Goal: Task Accomplishment & Management: Complete application form

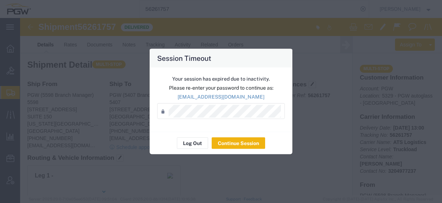
scroll to position [949, 0]
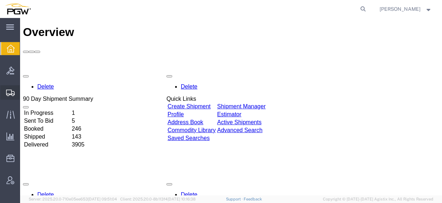
click at [0, 0] on span "Create from Template" at bounding box center [0, 0] width 0 height 0
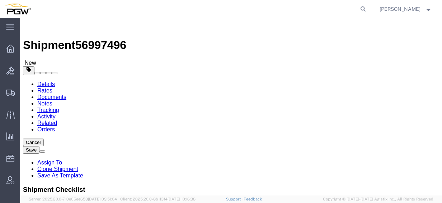
select select "28281"
select select "28253"
type input "saginaw"
select select "28295"
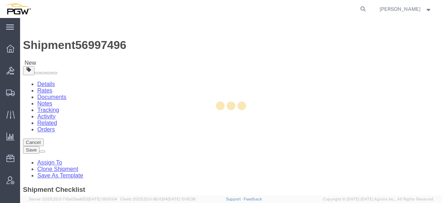
type input "5448"
type input "5448 Branch Manager"
type input "1661 S Champagne Dr"
type input "Saginaw"
type input "48604"
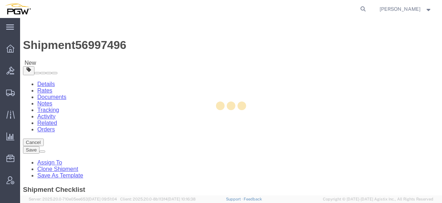
type input "[PHONE_NUMBER]"
type input "[EMAIL_ADDRESS][DOMAIN_NAME]"
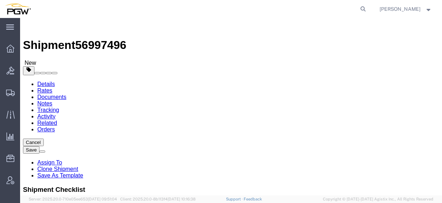
select select "MI"
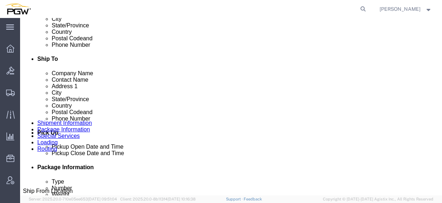
scroll to position [251, 0]
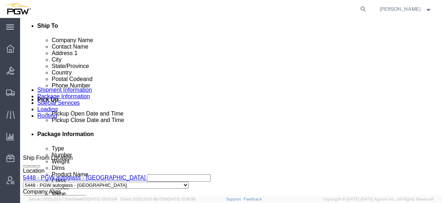
click link "Edit"
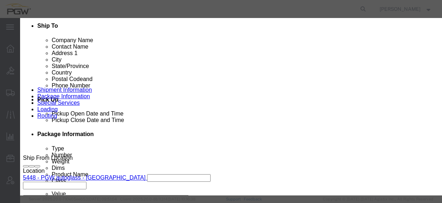
type input "448"
select select "28295"
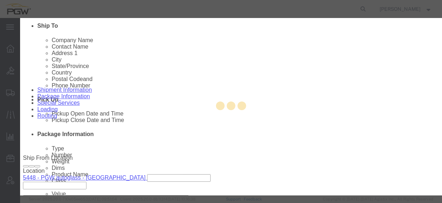
type input "5448"
type input "5448 Branch Manager"
type input "1661 S Champagne Dr"
type input "Saginaw"
select select "MI"
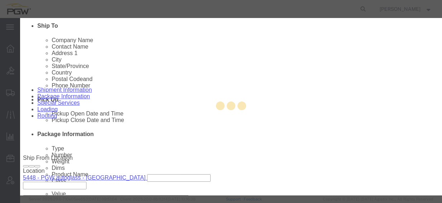
type input "48604"
type input "[PHONE_NUMBER]"
type input "[EMAIL_ADDRESS][DOMAIN_NAME]"
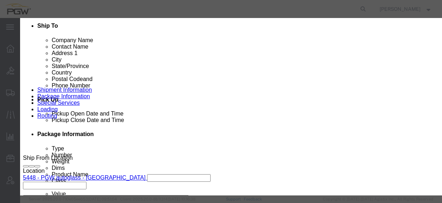
scroll to position [204, 0]
click div "[DATE] 2:47 PM"
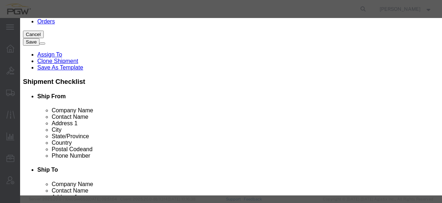
scroll to position [108, 0]
click input "2:47 PM"
type input "8:30 AM"
click button "Apply"
click button "Save"
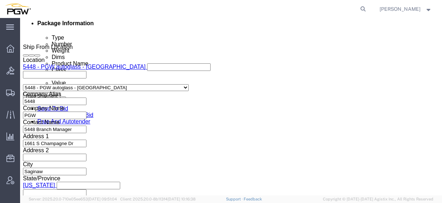
scroll to position [395, 0]
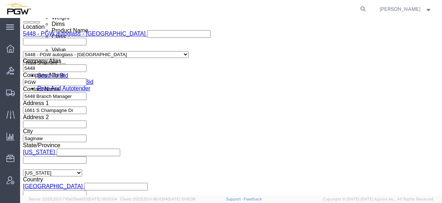
click div "[DATE] 9:00 AM"
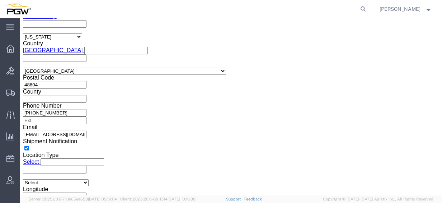
scroll to position [521, 0]
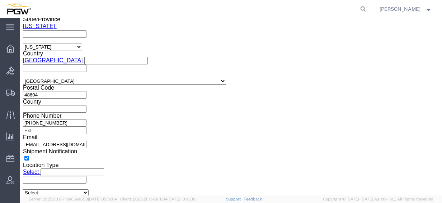
click input "2:46 PM"
type input "8:30 AM"
click button "Apply"
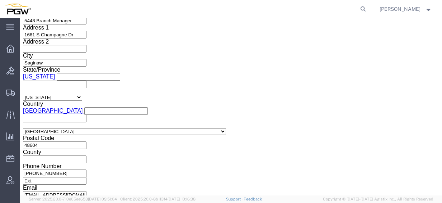
scroll to position [485, 0]
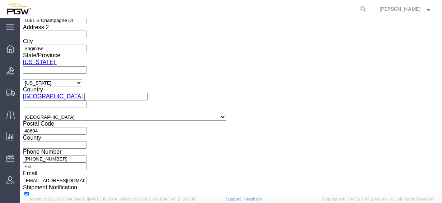
click span "56997496"
copy span "56997496"
click input "54833650"
drag, startPoint x: 91, startPoint y: 150, endPoint x: 32, endPoint y: 146, distance: 59.0
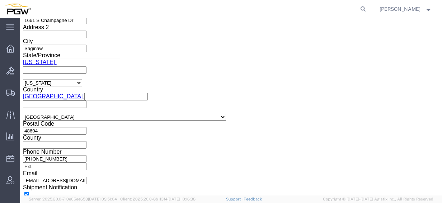
click div "Select Account Type Activity ID Airline Appointment Number ASN Batch Request # …"
paste input "6997496"
click input "56997496"
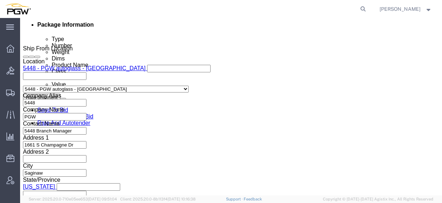
scroll to position [305, 0]
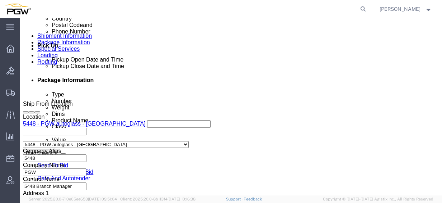
type input "56997496"
click div "Schedule appointment"
click link "Schedule appointment"
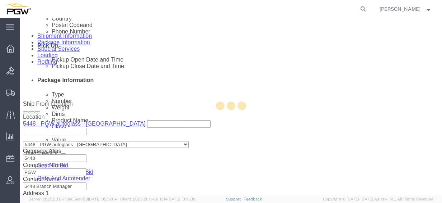
select select
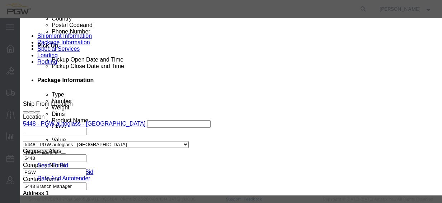
click input "delivery 56997496"
click input "56997496"
type input "56997496 - Saginaw"
drag, startPoint x: 136, startPoint y: 70, endPoint x: 136, endPoint y: 79, distance: 8.6
click select "Select Glass LTL Sundries Outbound Racks"
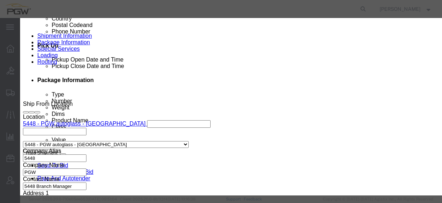
select select "3"
click select "Select Glass LTL Sundries Outbound Racks"
click input "[DATE]"
click td "6"
type input "[DATE]"
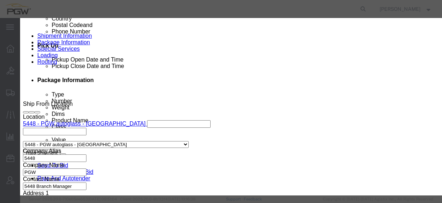
click input "10:30 AM"
type input "12:00 AM"
click select "Select 15 min 30 min 45 min 1 hr 2 hr 3 hr 4 hr"
select select "60"
click select "Select 15 min 30 min 45 min 1 hr 2 hr 3 hr 4 hr"
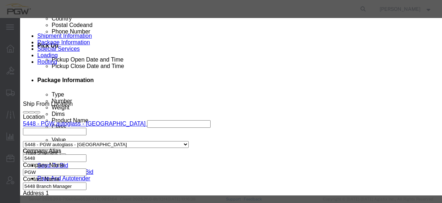
click button "Save"
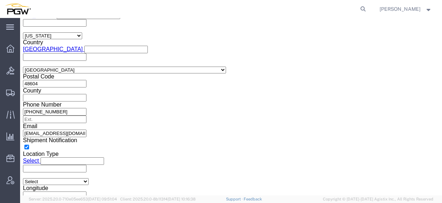
scroll to position [449, 0]
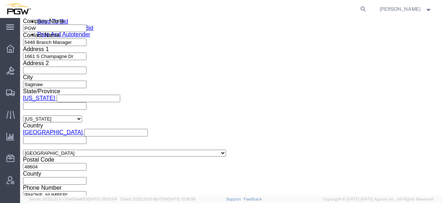
click icon
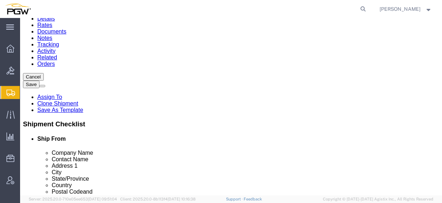
scroll to position [29, 0]
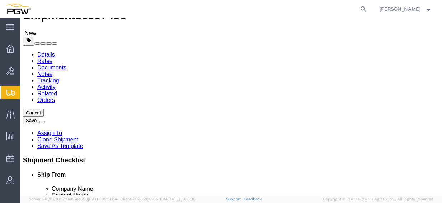
drag, startPoint x: 73, startPoint y: 124, endPoint x: 32, endPoint y: 114, distance: 42.8
click div "Number 15"
type input "13"
click label "Number"
click input "44000.00"
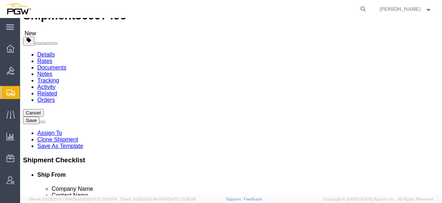
drag, startPoint x: 89, startPoint y: 148, endPoint x: 1, endPoint y: 137, distance: 88.7
click div "Please fix the following errors Ship From Location Location 5448 - PGW autoglas…"
type input "38000.00"
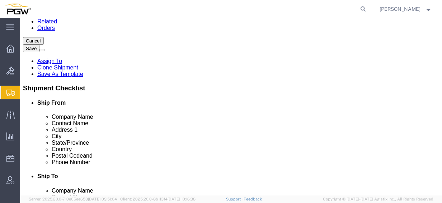
click dd "1.00 USD"
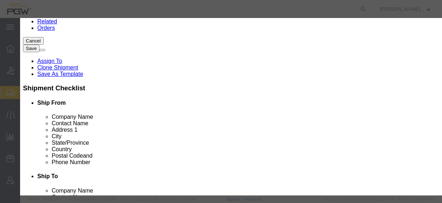
drag, startPoint x: 128, startPoint y: 70, endPoint x: 88, endPoint y: 65, distance: 40.8
click div "Pieces 15.00 Select Bag Barrels 100Board Feet Bottle Box Blister Pack Carats Ca…"
type input "13.00"
click input "0.87"
drag, startPoint x: 129, startPoint y: 81, endPoint x: 62, endPoint y: 76, distance: 66.6
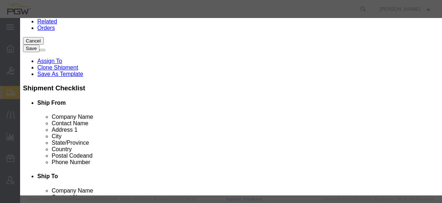
click div "Product Name Steel Racks Pieces 13.00 Select Bag Barrels 100Board Feet Bottle B…"
drag, startPoint x: 119, startPoint y: 82, endPoint x: 70, endPoint y: 71, distance: 49.7
click div "Total Value 10 Select ADP AED AFN ALL AMD AOA ARS ATS AUD AWG AZN BAM BBD BDT B…"
type input "1.00"
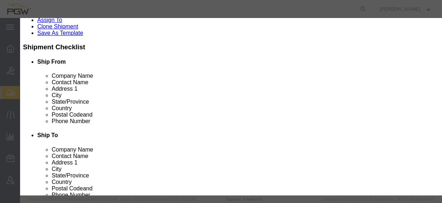
scroll to position [110, 0]
click button "Save & Close"
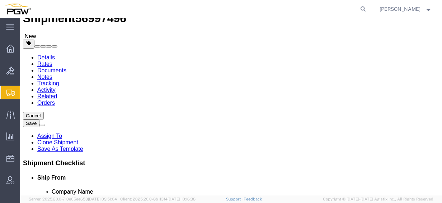
scroll to position [0, 0]
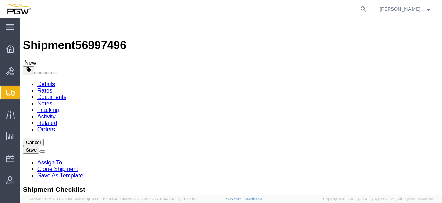
click link "Rates"
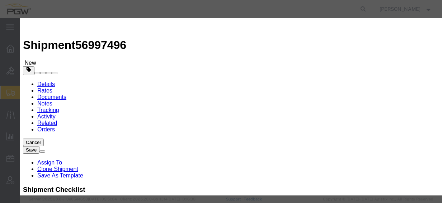
select select "4776"
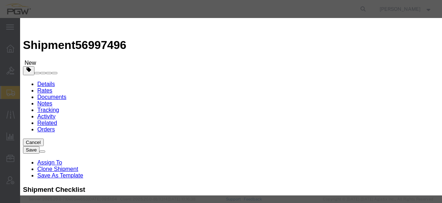
drag, startPoint x: 205, startPoint y: 90, endPoint x: 200, endPoint y: 97, distance: 8.2
select select "14292"
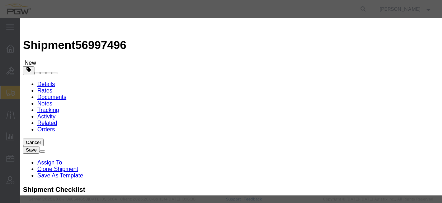
type input "843"
type input "843.00"
type input "843.23"
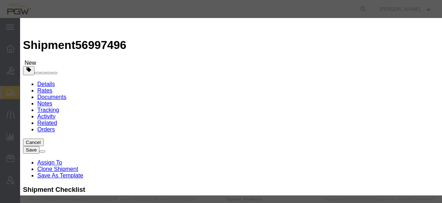
checkbox input "true"
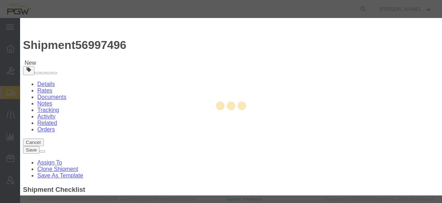
type input "[PERSON_NAME]"
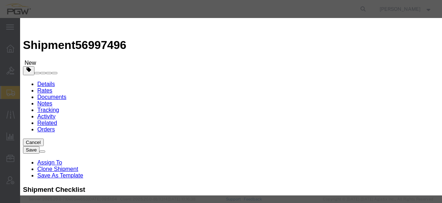
paste input "56997496"
type input "56997496"
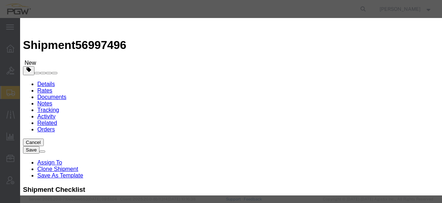
type input "7402538648"
type input "[DATE]"
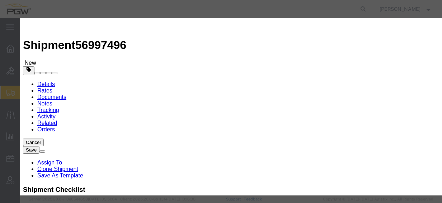
select select "0800"
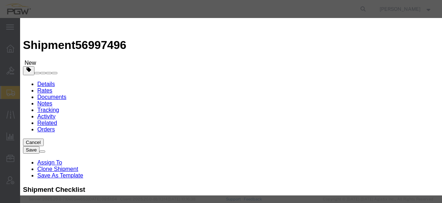
scroll to position [108, 0]
select select "2400"
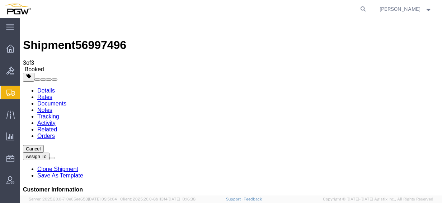
click at [0, 0] on span "Create from Template" at bounding box center [0, 0] width 0 height 0
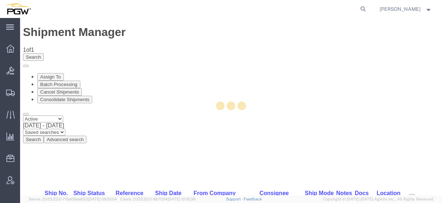
select select "28281"
select select "28253"
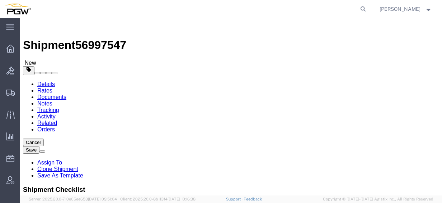
type input "405"
select select "28263"
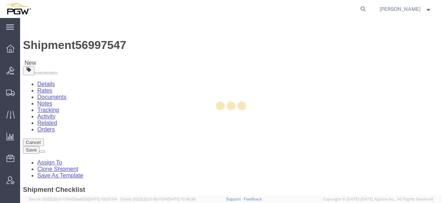
type input "5405"
type input "48071"
type input "[PHONE_NUMBER]"
type input "[EMAIL_ADDRESS][DOMAIN_NAME]"
select select "MI"
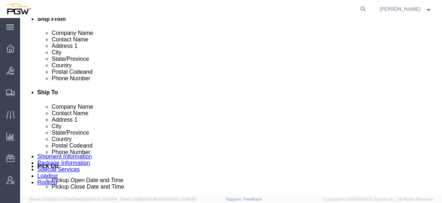
scroll to position [287, 0]
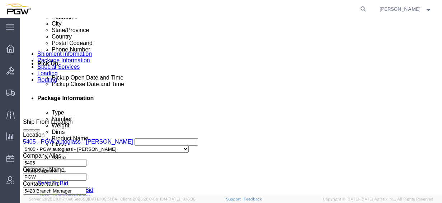
click link "Edit"
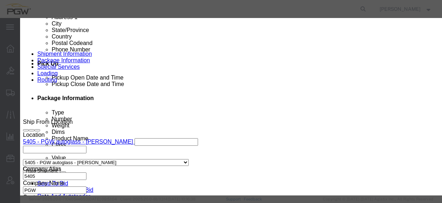
type input "405"
select select "28263"
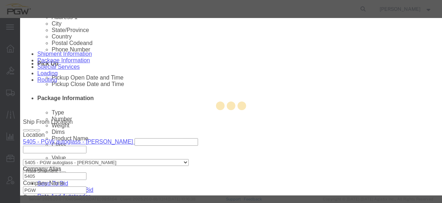
type input "5405"
type input "5405 Branch Manager"
type input "[STREET_ADDRESS]"
type input "[GEOGRAPHIC_DATA]"
type input "48071"
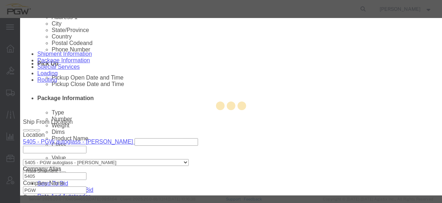
type input "[PHONE_NUMBER]"
type input "[EMAIL_ADDRESS][DOMAIN_NAME]"
select select "MI"
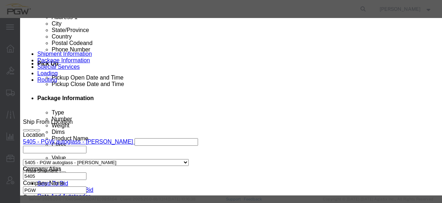
scroll to position [204, 0]
click div "[DATE] 2:51 PM"
click input "2:51 PM"
type input "8:30 AM"
click button "Apply"
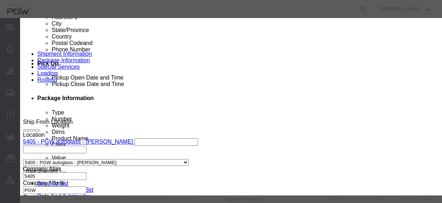
click button "Save"
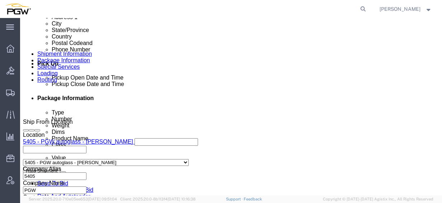
click link "Schedule appointment"
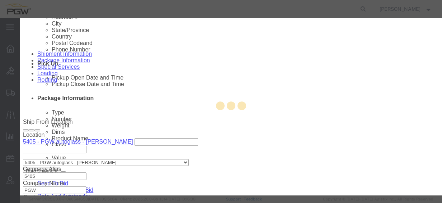
select select
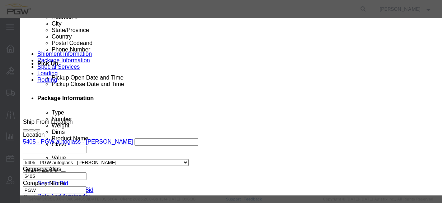
drag, startPoint x: 122, startPoint y: 47, endPoint x: 67, endPoint y: 46, distance: 54.9
click div "Schedule Appointment Event Title delivery 56997547 Location Dock Select Glass L…"
click div "Event Title 56997547 Location Dock Select Glass LTL Sundries Outbound Racks Lab…"
click input "56997547"
type input "56997547 - [PERSON_NAME]"
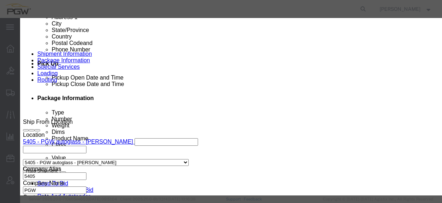
click select "Select Glass LTL Sundries Outbound Racks"
select select "3"
click select "Select Glass LTL Sundries Outbound Racks"
click input "[DATE]"
click td "3"
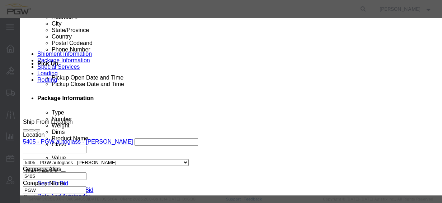
type input "[DATE]"
click input "4:00 PM"
type input "8:30 AM"
click select "Select 15 min 30 min 45 min 1 hr 2 hr 3 hr 4 hr"
select select "60"
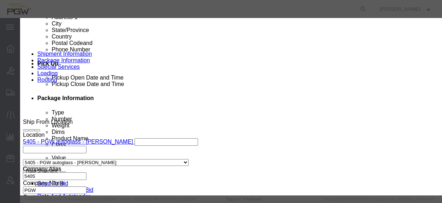
click select "Select 15 min 30 min 45 min 1 hr 2 hr 3 hr 4 hr"
click button "Save"
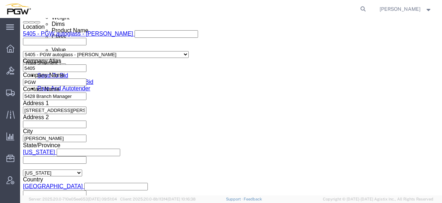
click div "[DATE] 8:00 AM"
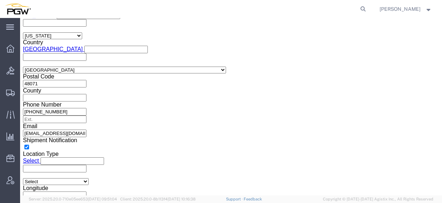
scroll to position [521, 0]
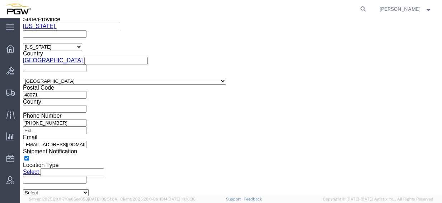
click input "2:50 PM"
type input "8:30 am"
click button "Apply"
drag, startPoint x: 88, startPoint y: 114, endPoint x: 74, endPoint y: 109, distance: 14.9
click input "54833650"
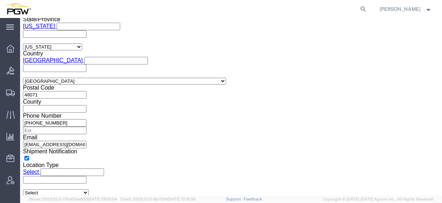
click span "56997547"
copy span "56997547"
click input "54833650"
drag, startPoint x: 92, startPoint y: 115, endPoint x: 18, endPoint y: 109, distance: 74.2
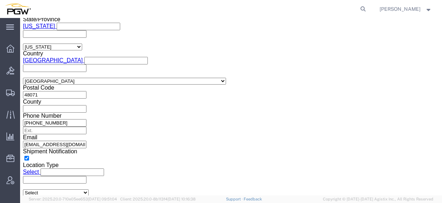
click div "Select Account Type Activity ID Airline Appointment Number ASN Batch Request # …"
paste input "6997547"
click input "56997547"
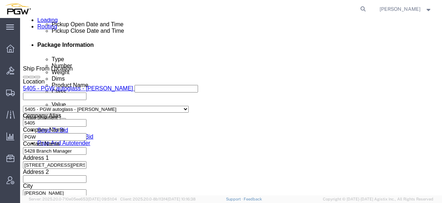
scroll to position [305, 0]
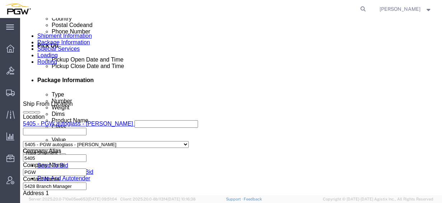
type input "56997547"
click link "Schedule appointment"
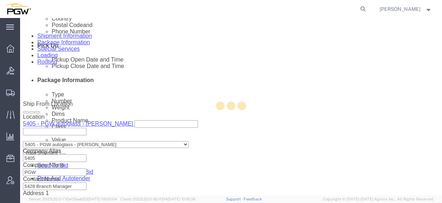
type input "delivery 56997547"
type input "[DATE]"
type input "10:30 AM"
type input "56997547"
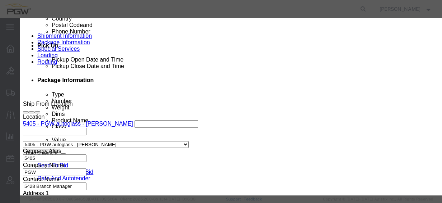
select select
drag, startPoint x: 124, startPoint y: 48, endPoint x: 90, endPoint y: 48, distance: 34.1
click div "Event Title delivery 56997547 Location Dock Select Glass LTL Sundries Outbound …"
click input "56997547"
type input "56997547 - [PERSON_NAME]"
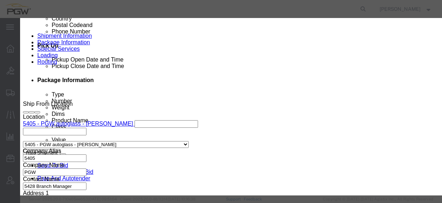
click select "Select Glass LTL Sundries Outbound Racks"
select select "3"
click select "Select Glass LTL Sundries Outbound Racks"
click input "[DATE]"
click td "6"
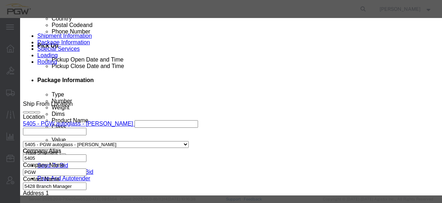
type input "[DATE]"
click input "10:30 AM"
type input "12:00 AM"
click select "Select 15 min 30 min 45 min 1 hr 2 hr 3 hr 4 hr"
select select "60"
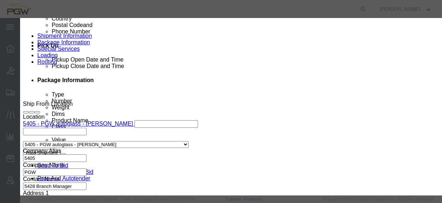
click select "Select 15 min 30 min 45 min 1 hr 2 hr 3 hr 4 hr"
click button "Save"
click button "Ok"
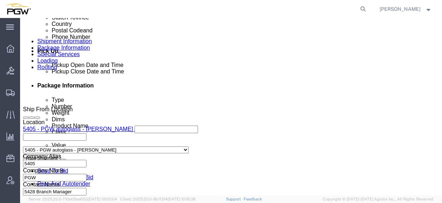
scroll to position [251, 0]
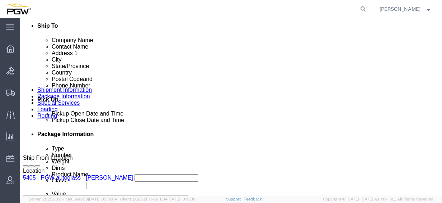
click link "Package Information"
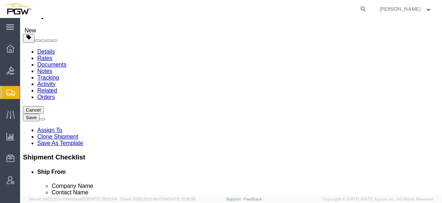
scroll to position [29, 0]
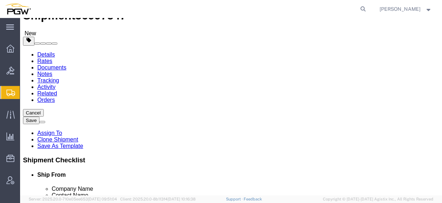
drag, startPoint x: 75, startPoint y: 119, endPoint x: 40, endPoint y: 107, distance: 37.4
click div "Package Type Select Bale(s) Basket(s) Bolt(s) Bottle(s) Buckets Bulk Bundle(s) …"
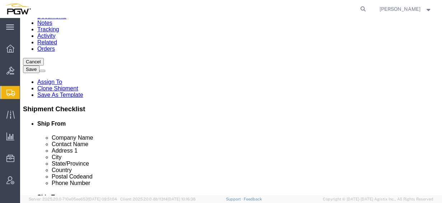
scroll to position [65, 0]
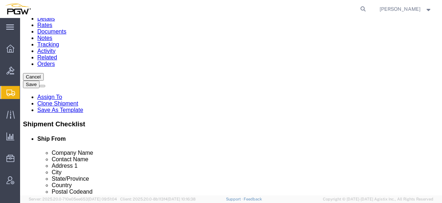
type input "12"
click input "44000.00"
drag, startPoint x: 89, startPoint y: 112, endPoint x: 8, endPoint y: 103, distance: 81.6
click div "Weight 44000.00 Select kgs lbs Ship. t°"
click label "Number"
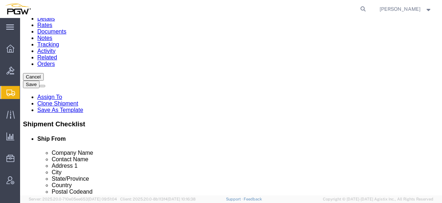
click input "35"
drag, startPoint x: 82, startPoint y: 113, endPoint x: 19, endPoint y: 101, distance: 64.7
click div "Package Type Select Bale(s) Basket(s) Bolt(s) Bottle(s) Buckets Bulk Bundle(s) …"
type input "35000.00"
click dd "1.00 USD"
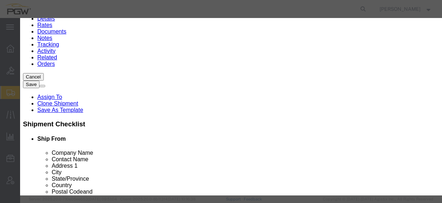
drag, startPoint x: 128, startPoint y: 69, endPoint x: 57, endPoint y: 51, distance: 73.7
click div "Product Name Steel Racks Pieces 15.00 Select Bag Barrels 100Board Feet Bottle B…"
type input "12.00"
click input "0.8"
drag, startPoint x: 135, startPoint y: 83, endPoint x: 54, endPoint y: 71, distance: 82.0
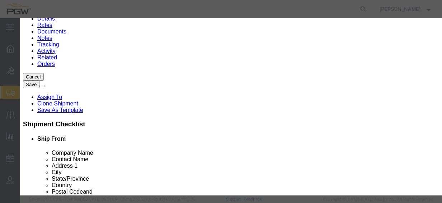
click div "Product Name Steel Racks Pieces 12.00 Select Bag Barrels 100Board Feet Bottle B…"
type input "1.00"
click button "Save & Close"
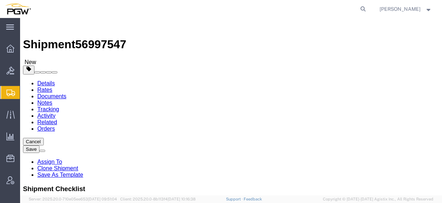
scroll to position [0, 0]
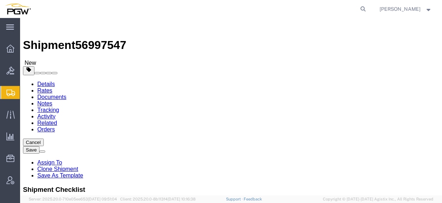
click link "Rates"
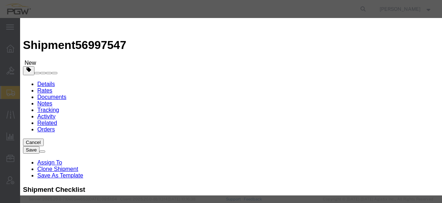
select select "4776"
drag, startPoint x: 242, startPoint y: 91, endPoint x: 233, endPoint y: 97, distance: 11.0
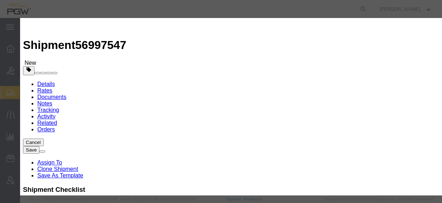
select select "14292"
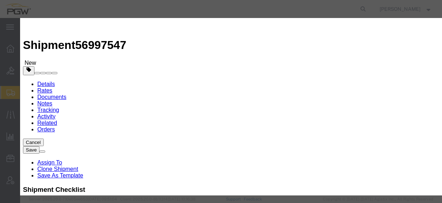
type input "752.1"
type input "752.10"
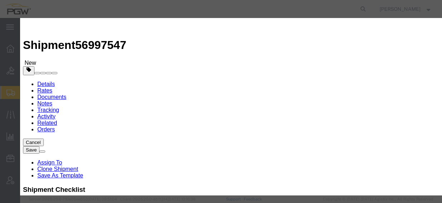
checkbox input "true"
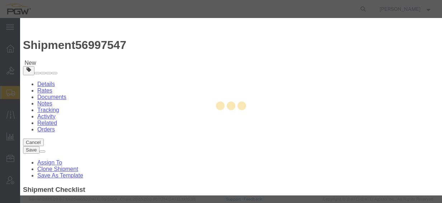
type input "[PERSON_NAME]"
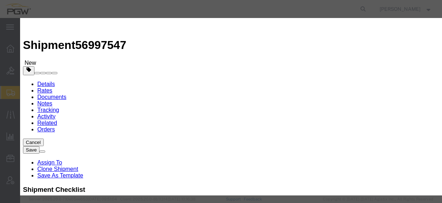
paste input "56997547"
type input "56997547"
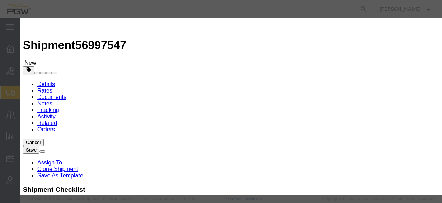
type input "7402538648"
select select "0900"
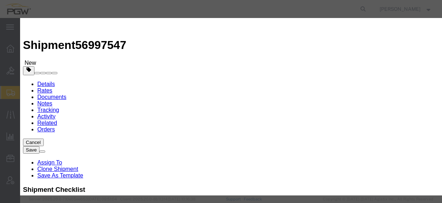
type input "[DATE]"
select select "2400"
